Goal: Task Accomplishment & Management: Use online tool/utility

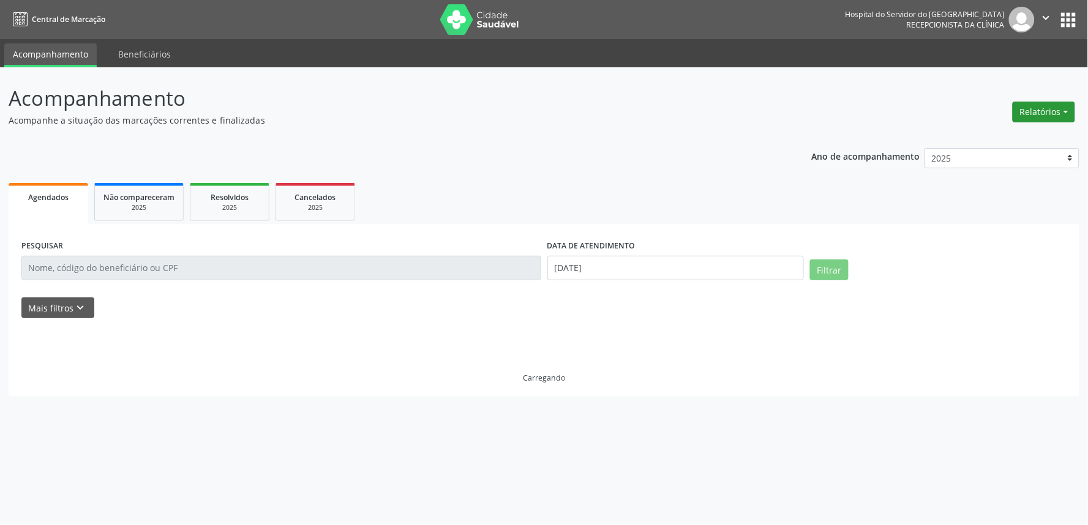
click at [1024, 116] on button "Relatórios" at bounding box center [1044, 112] width 62 height 21
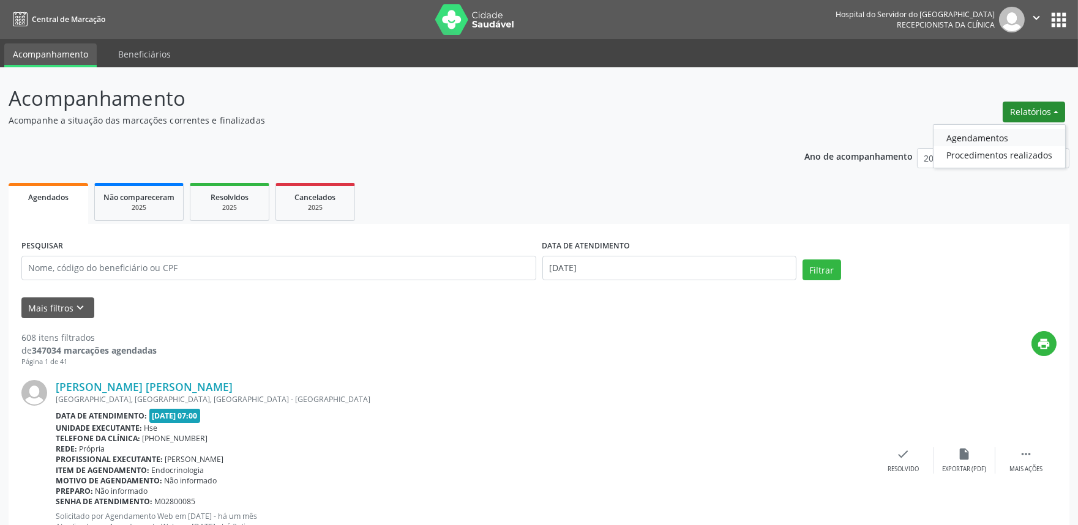
click at [963, 135] on link "Agendamentos" at bounding box center [1000, 137] width 132 height 17
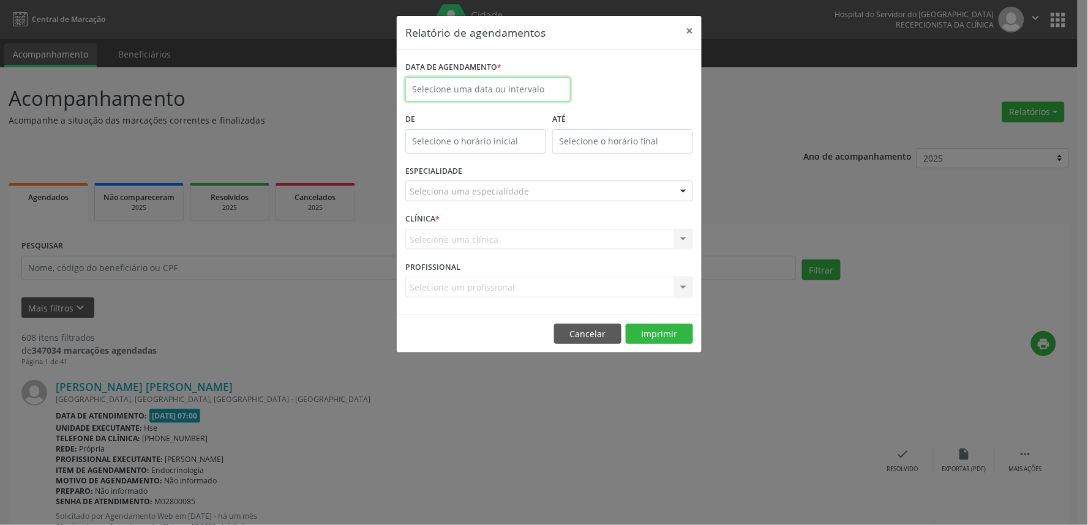
click at [496, 88] on input "text" at bounding box center [487, 89] width 165 height 24
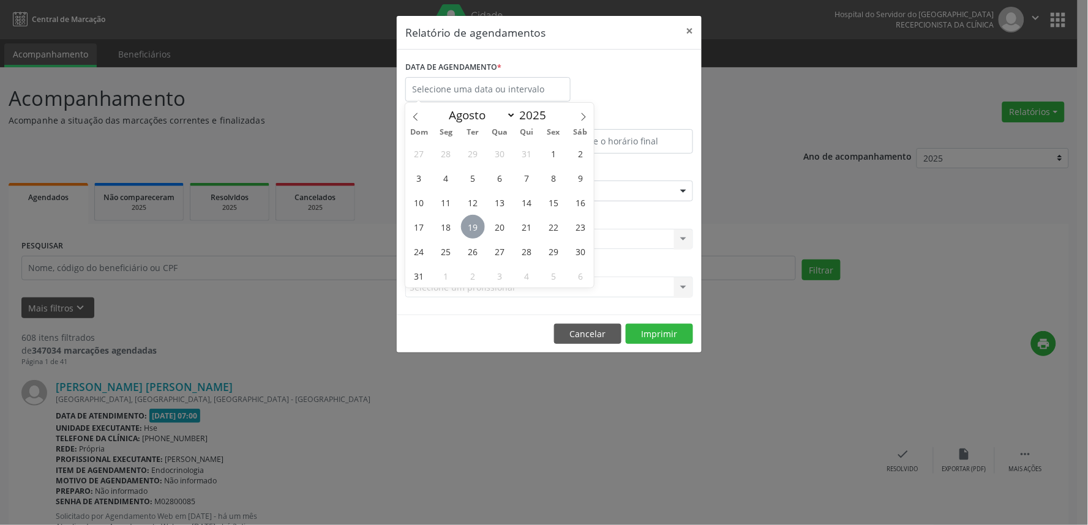
click at [476, 220] on span "19" at bounding box center [473, 227] width 24 height 24
type input "[DATE]"
click at [476, 220] on span "19" at bounding box center [473, 227] width 24 height 24
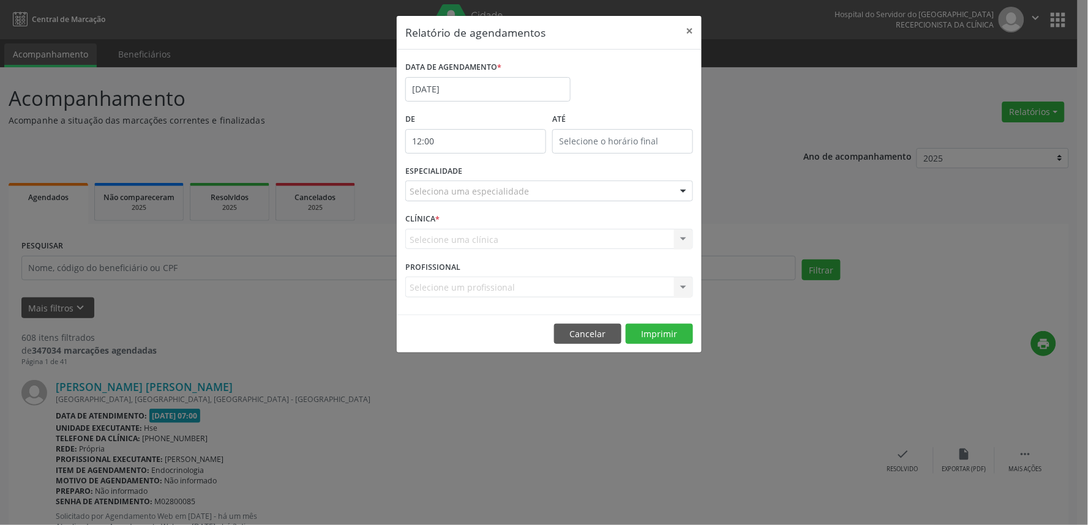
click at [496, 135] on input "12:00" at bounding box center [475, 141] width 141 height 24
click at [495, 175] on span at bounding box center [493, 174] width 9 height 12
type input "11:00"
type input "11"
click at [495, 175] on span at bounding box center [493, 174] width 9 height 12
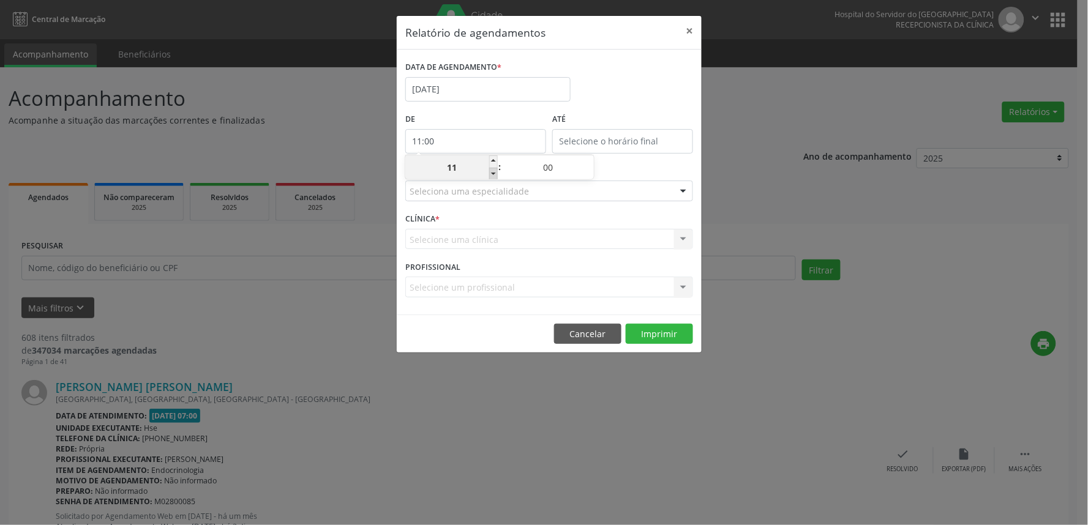
type input "10:00"
type input "10"
click at [495, 175] on span at bounding box center [493, 174] width 9 height 12
type input "09:00"
type input "09"
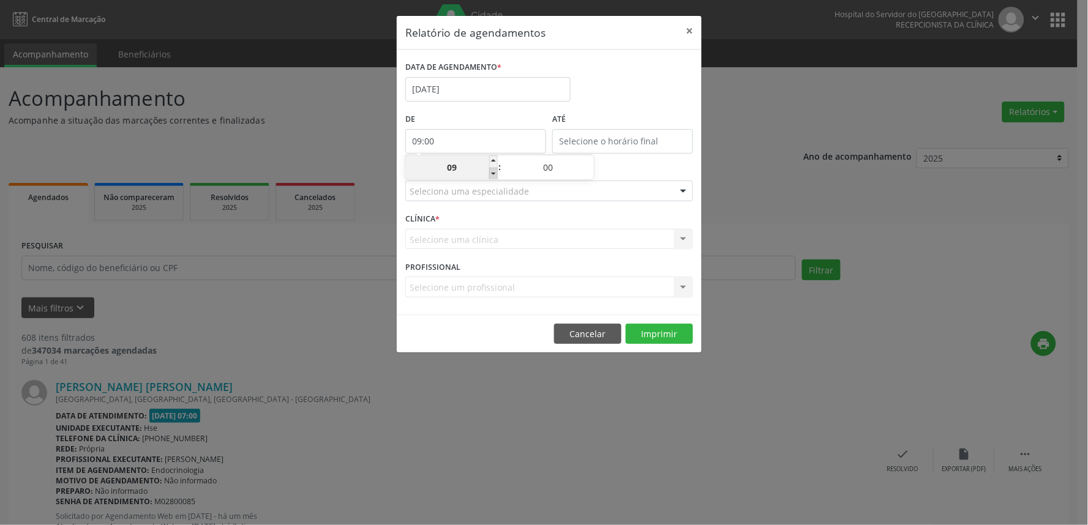
click at [495, 175] on span at bounding box center [493, 174] width 9 height 12
type input "08:00"
type input "08"
click at [495, 175] on span at bounding box center [493, 174] width 9 height 12
type input "07:00"
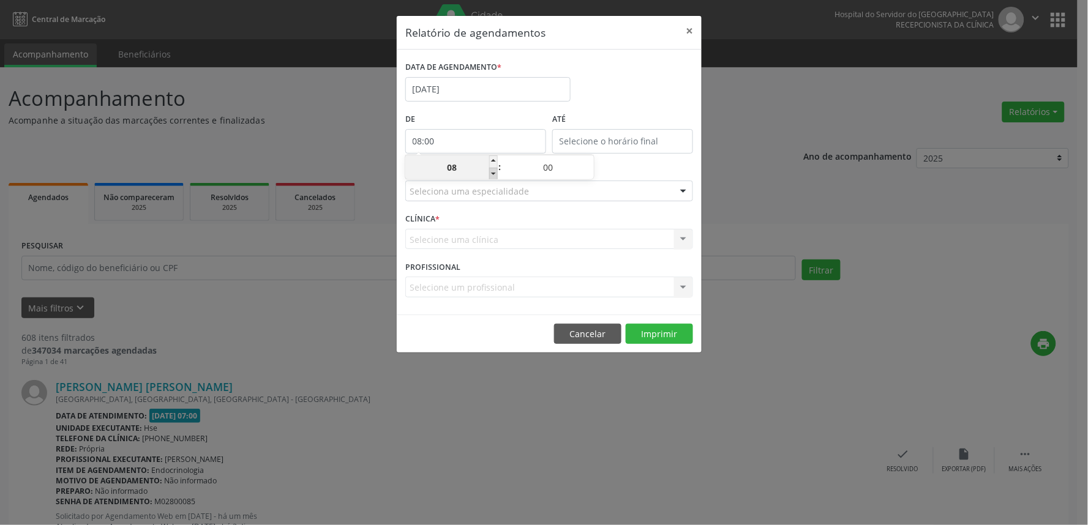
type input "07"
click at [573, 113] on label "ATÉ" at bounding box center [622, 119] width 141 height 19
click at [464, 184] on div "Seleciona uma especialidade" at bounding box center [549, 191] width 288 height 21
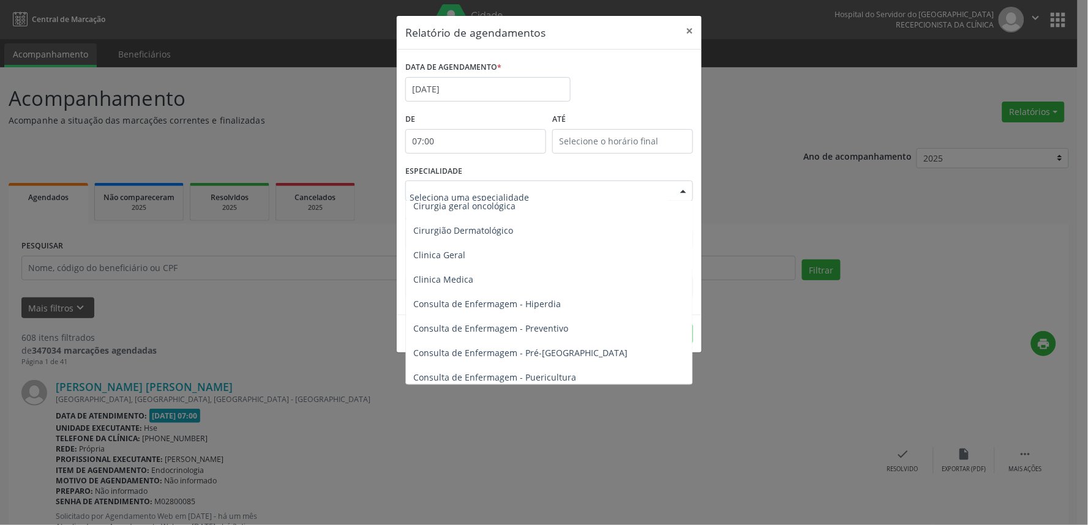
scroll to position [408, 0]
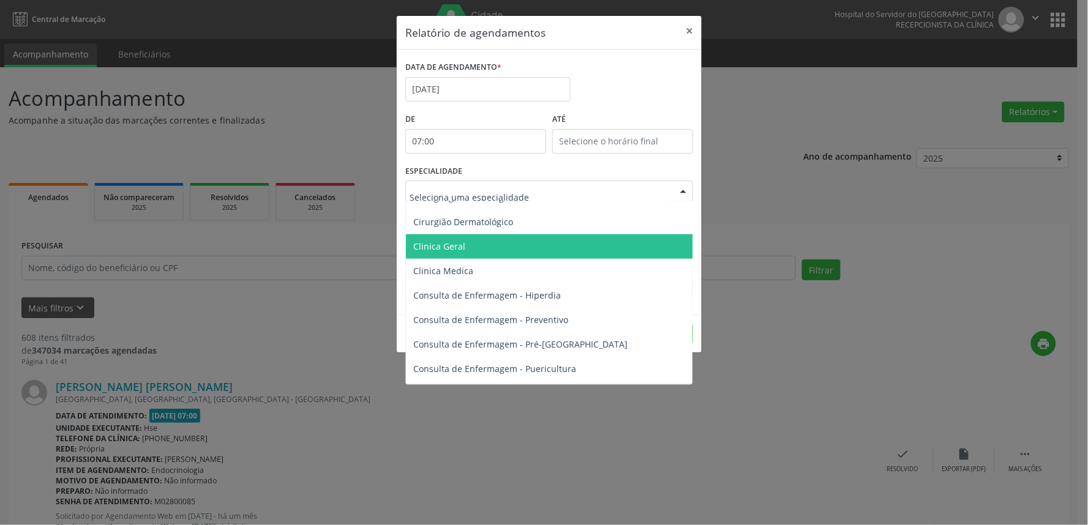
click at [463, 245] on span "Clinica Geral" at bounding box center [550, 246] width 288 height 24
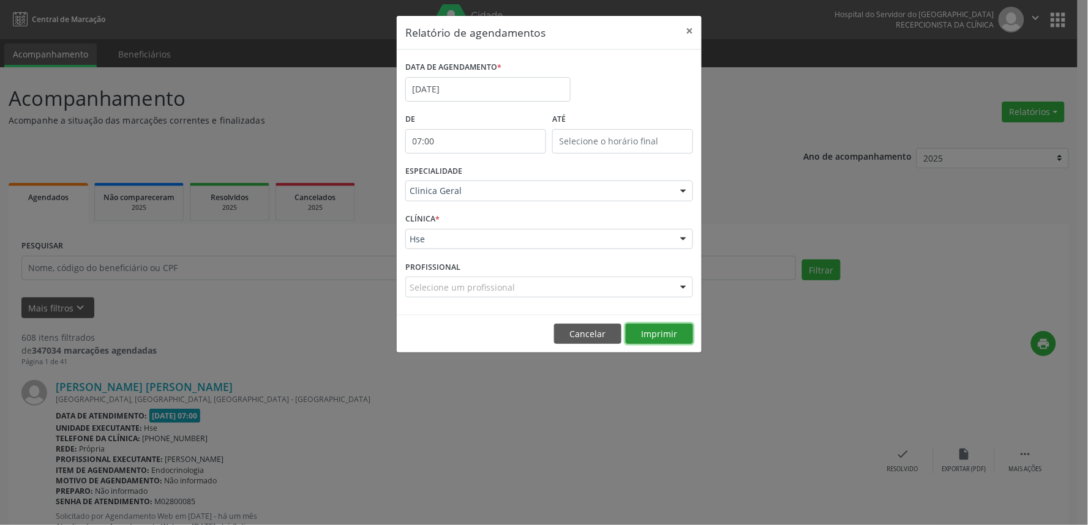
click at [643, 337] on button "Imprimir" at bounding box center [659, 334] width 67 height 21
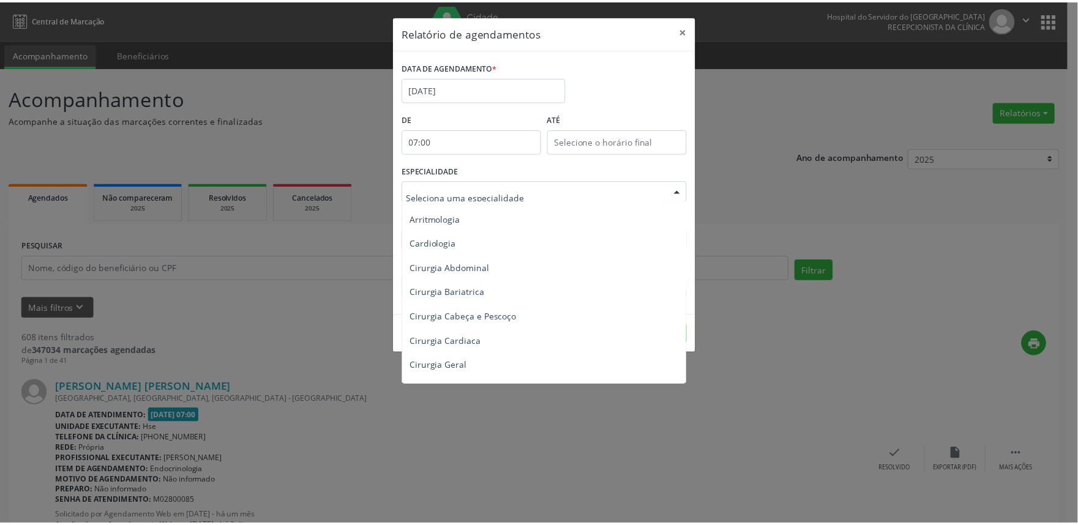
scroll to position [0, 0]
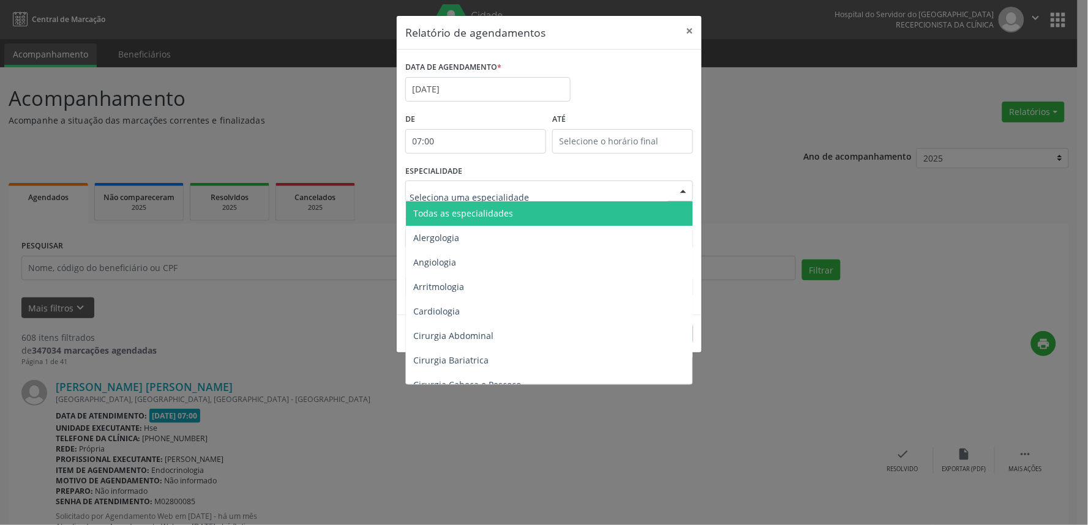
click at [474, 213] on span "Todas as especialidades" at bounding box center [463, 214] width 100 height 12
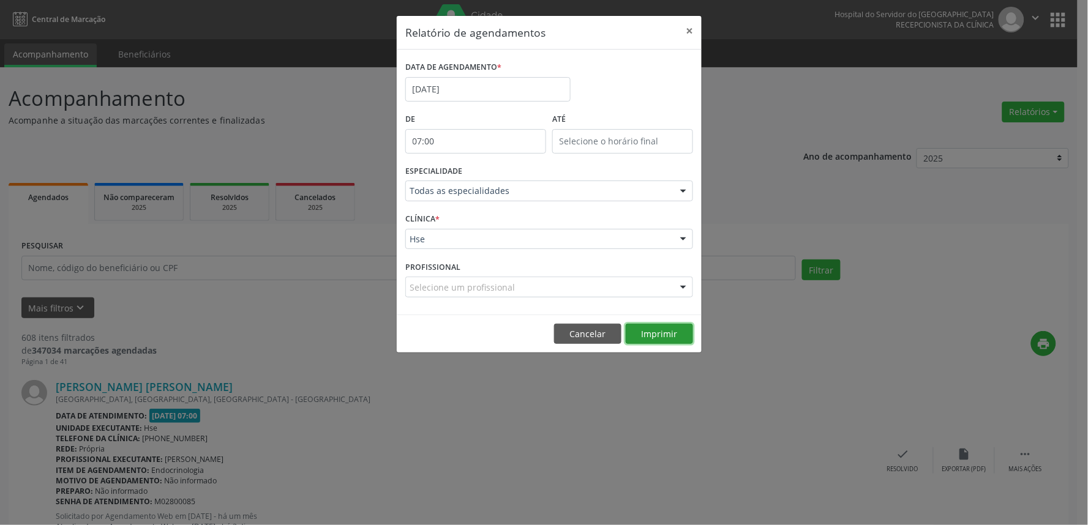
click at [663, 338] on button "Imprimir" at bounding box center [659, 334] width 67 height 21
click at [686, 34] on button "×" at bounding box center [689, 31] width 24 height 30
